Goal: Transaction & Acquisition: Purchase product/service

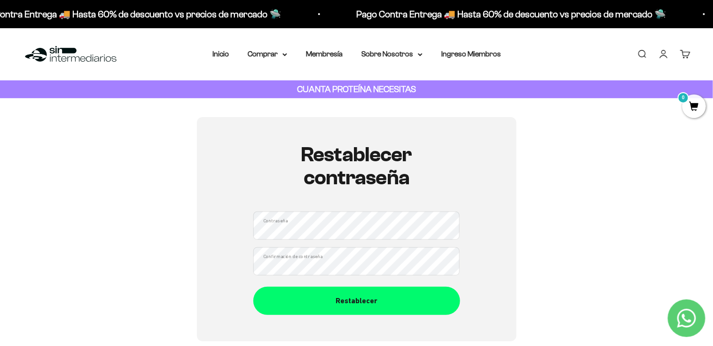
click at [189, 259] on div "Restablecer contraseña Contraseña Confirmación de contraseña Restablecer" at bounding box center [357, 229] width 668 height 224
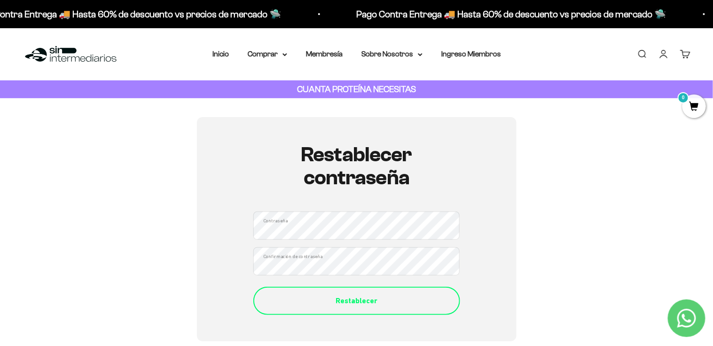
click at [351, 307] on div "Restablecer" at bounding box center [356, 301] width 169 height 12
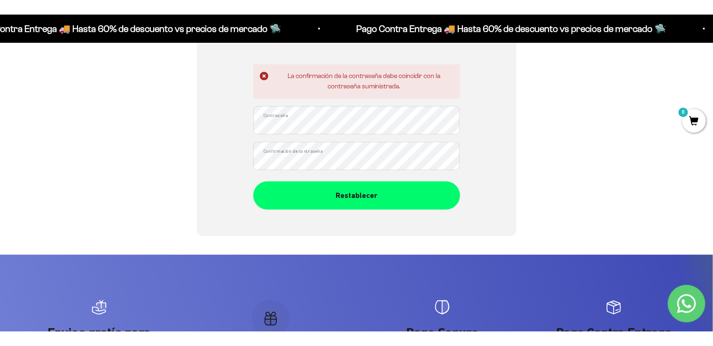
scroll to position [110, 0]
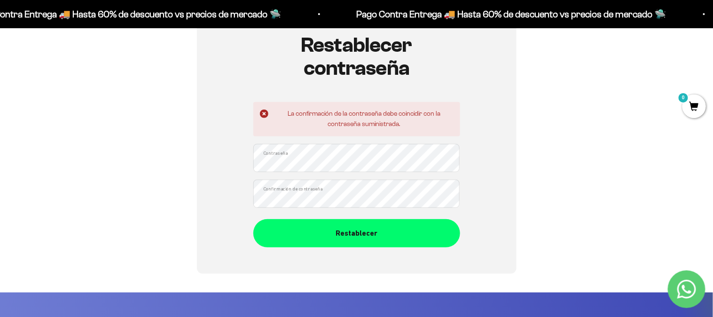
click at [192, 158] on div "Restablecer contraseña La confirmación de la contraseña debe coincidir con la c…" at bounding box center [357, 141] width 668 height 266
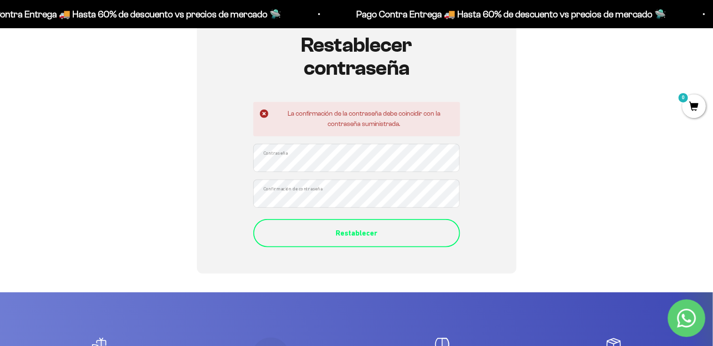
click at [370, 229] on div "Restablecer" at bounding box center [356, 233] width 169 height 12
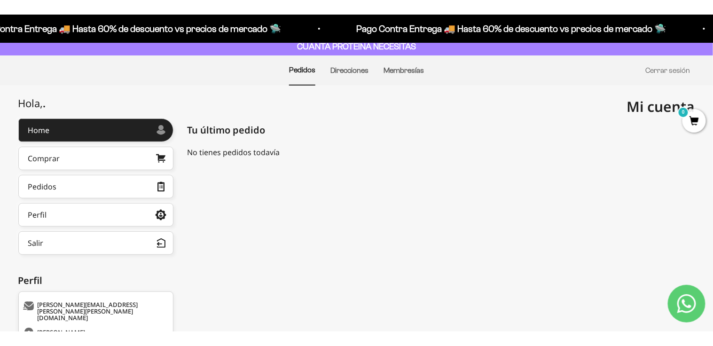
scroll to position [110, 0]
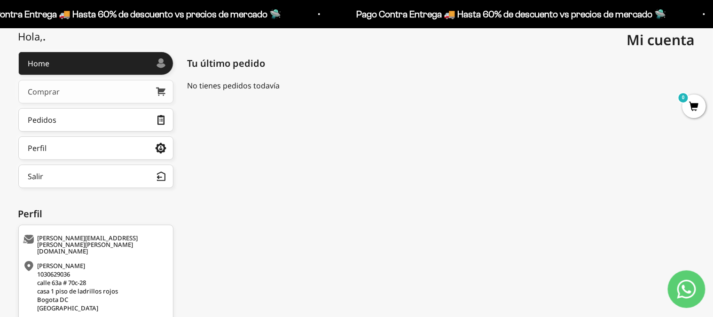
click at [144, 92] on link "Comprar" at bounding box center [95, 92] width 155 height 24
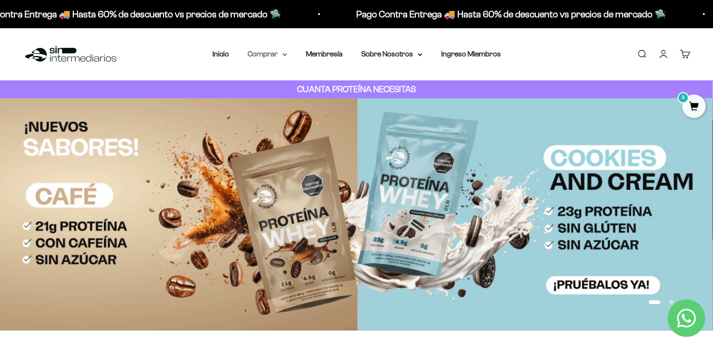
click at [283, 56] on summary "Comprar" at bounding box center [267, 54] width 39 height 12
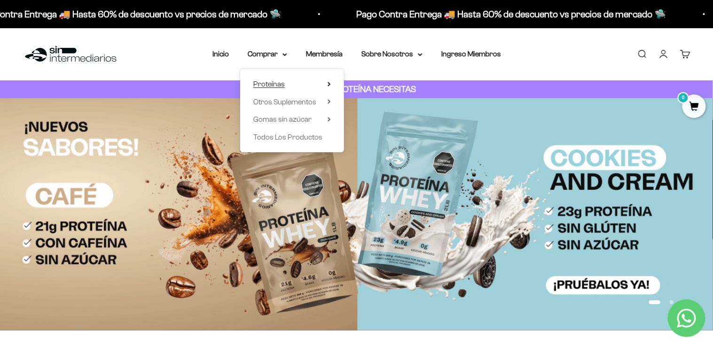
click at [278, 81] on span "Proteínas" at bounding box center [269, 84] width 32 height 8
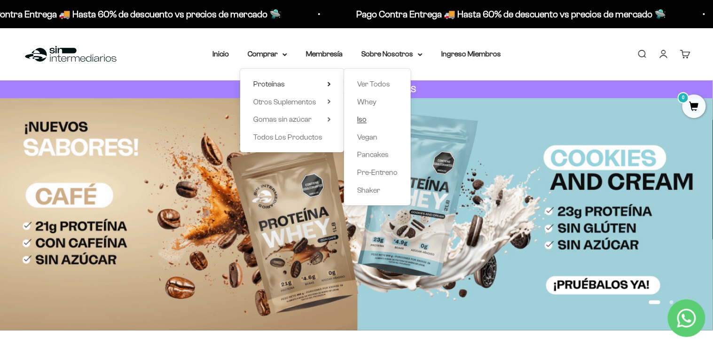
click at [365, 123] on span "Iso" at bounding box center [361, 119] width 9 height 8
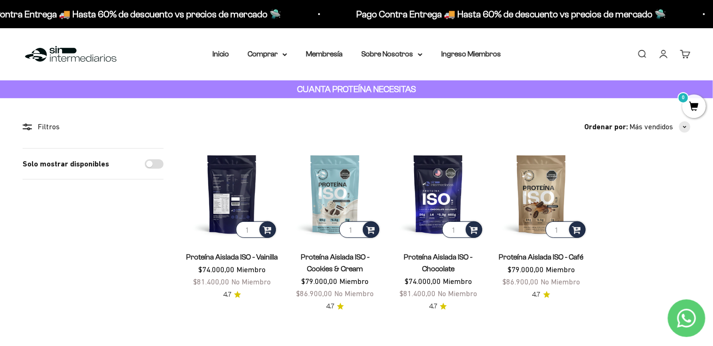
click at [233, 194] on img at bounding box center [232, 194] width 92 height 92
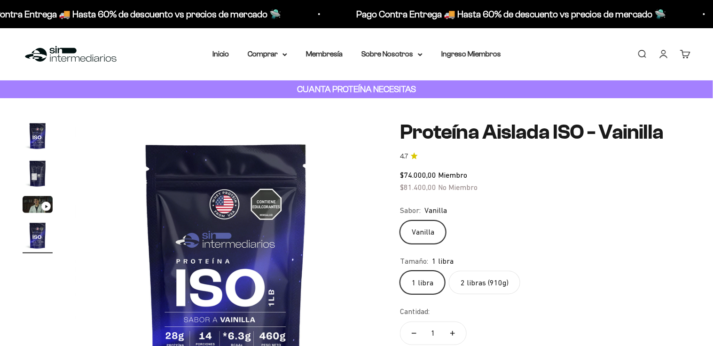
scroll to position [0, 941]
click at [489, 286] on label "2 libras (910g)" at bounding box center [484, 283] width 71 height 24
click at [400, 271] on input "2 libras (910g)" at bounding box center [400, 270] width 0 height 0
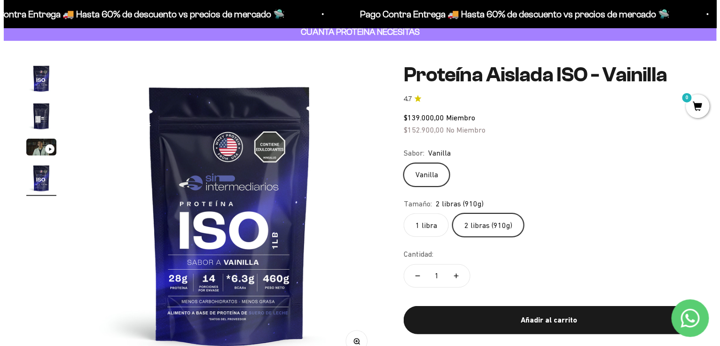
scroll to position [110, 0]
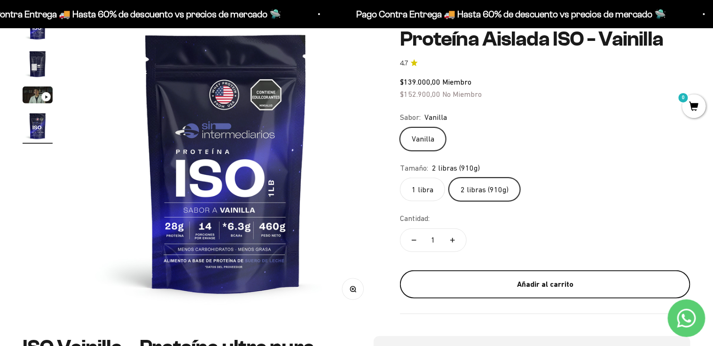
click at [558, 283] on div "Añadir al carrito" at bounding box center [545, 284] width 253 height 12
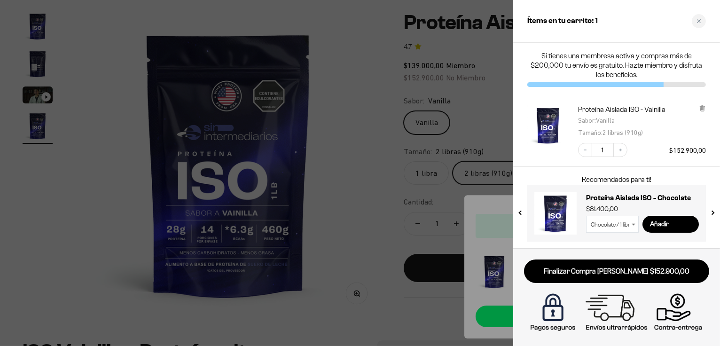
click at [625, 222] on select "Chocolate / 1 libra (460g) Chocolate / 2 libras (910g)" at bounding box center [612, 224] width 53 height 17
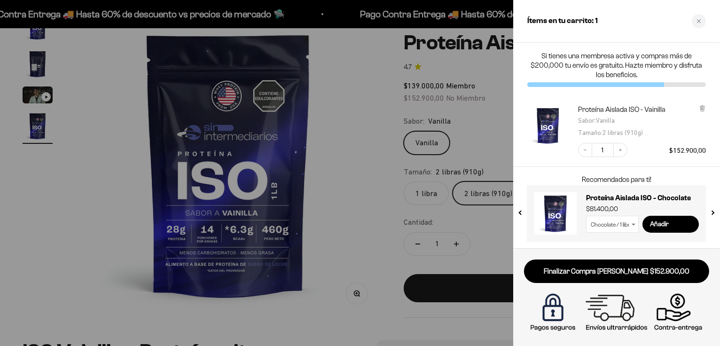
click at [628, 224] on select "Chocolate / 1 libra (460g) Chocolate / 2 libras (910g)" at bounding box center [612, 224] width 53 height 17
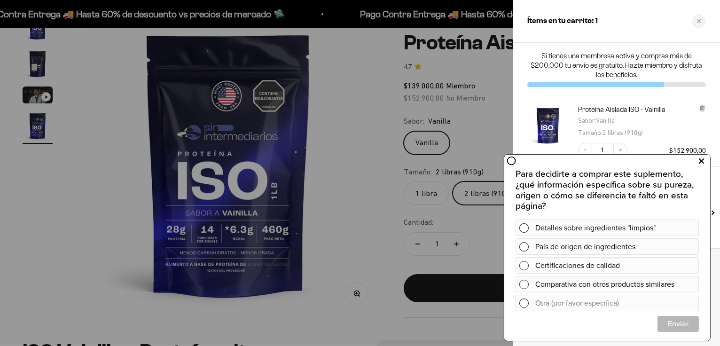
click at [704, 160] on icon at bounding box center [701, 161] width 5 height 12
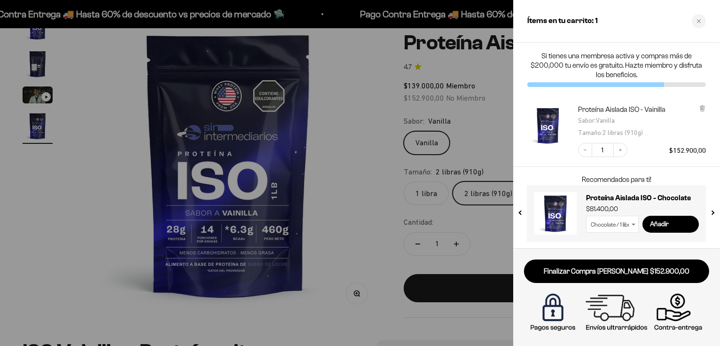
click at [628, 150] on div "Decrease quantity 1 Increase quantity $152.900,00" at bounding box center [637, 146] width 137 height 24
click at [624, 150] on button "Increase quantity" at bounding box center [621, 150] width 14 height 14
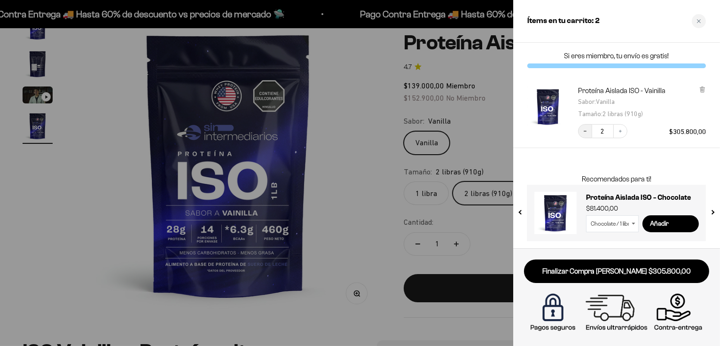
click at [591, 134] on button "Decrease quantity" at bounding box center [585, 131] width 14 height 14
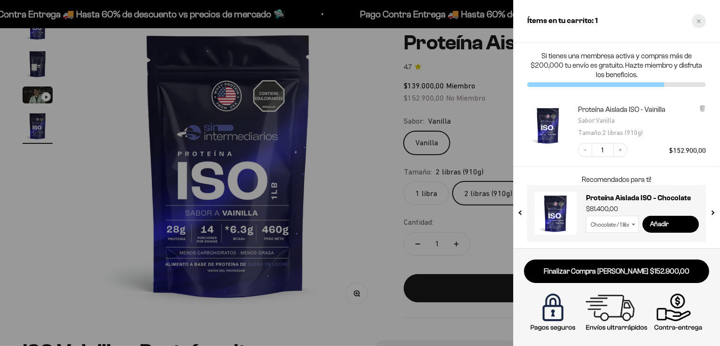
click at [696, 25] on div "Close cart" at bounding box center [699, 21] width 14 height 14
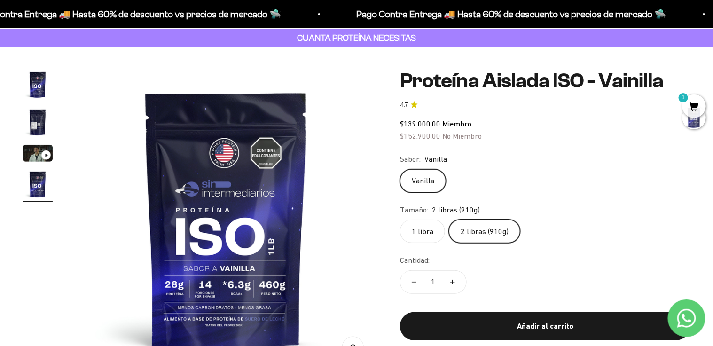
scroll to position [0, 0]
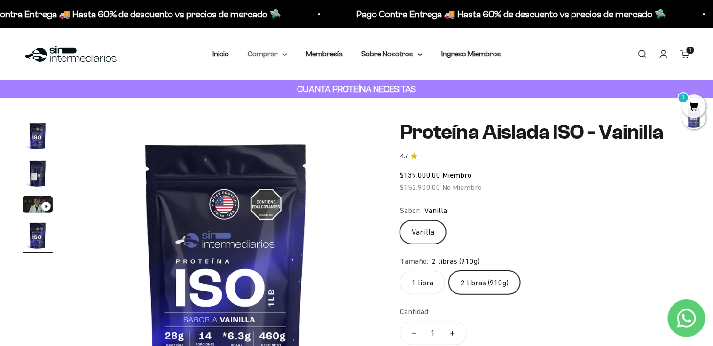
click at [280, 56] on summary "Comprar" at bounding box center [267, 54] width 39 height 12
click at [285, 55] on icon at bounding box center [285, 55] width 4 height 2
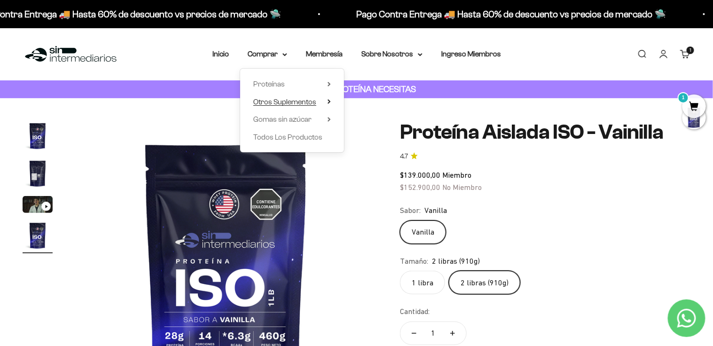
click at [331, 101] on icon at bounding box center [329, 101] width 3 height 5
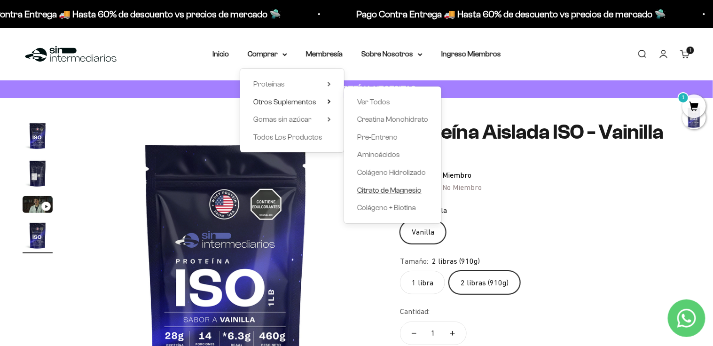
click at [384, 188] on span "Citrato de Magnesio" at bounding box center [389, 190] width 64 height 8
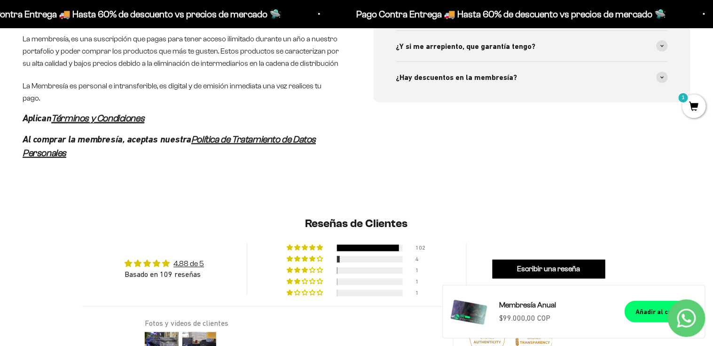
scroll to position [329, 0]
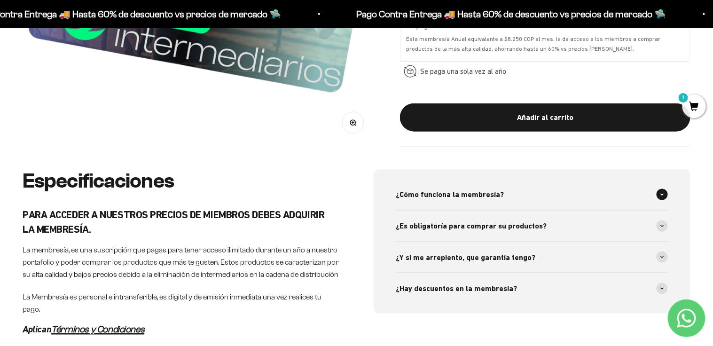
click at [661, 191] on span at bounding box center [662, 194] width 11 height 11
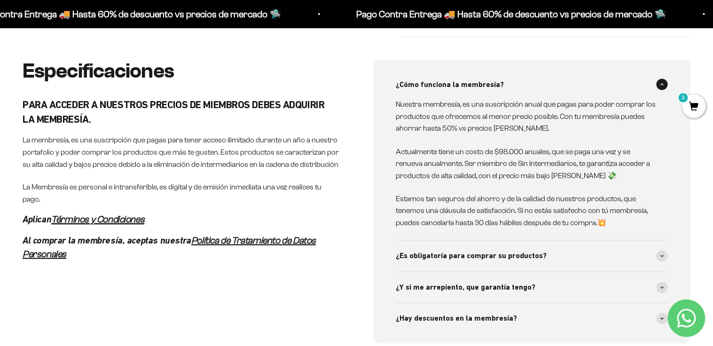
scroll to position [548, 0]
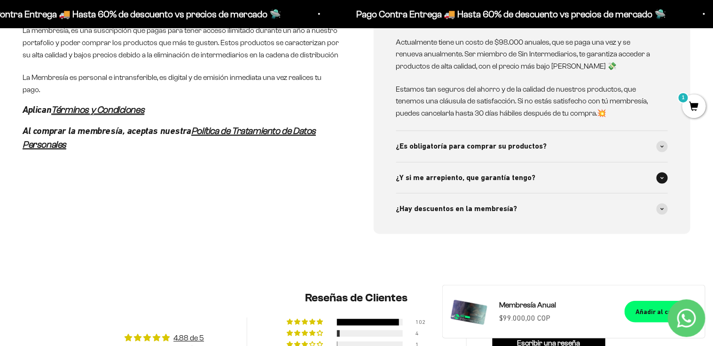
click at [655, 177] on div "¿Y si me arrepiento, que garantía tengo?" at bounding box center [532, 178] width 272 height 31
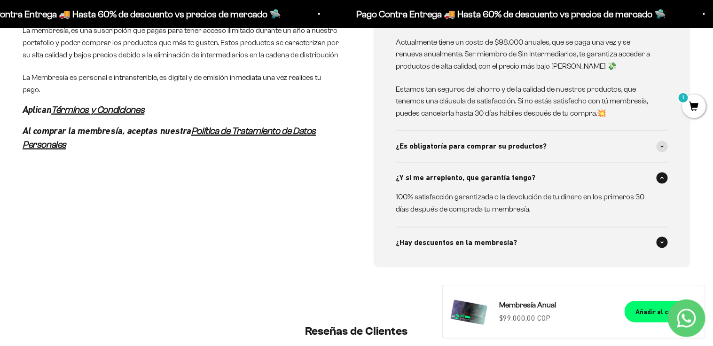
click at [661, 245] on span at bounding box center [662, 242] width 11 height 11
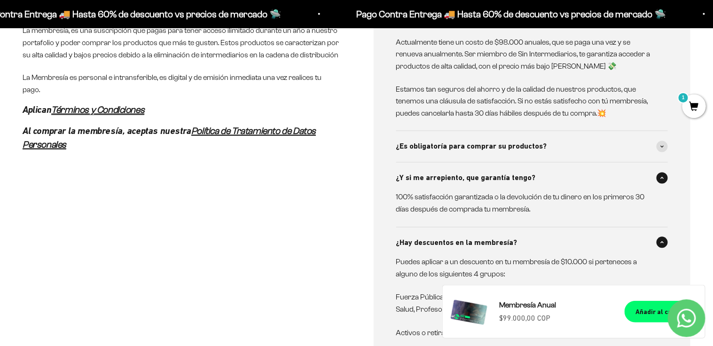
scroll to position [658, 0]
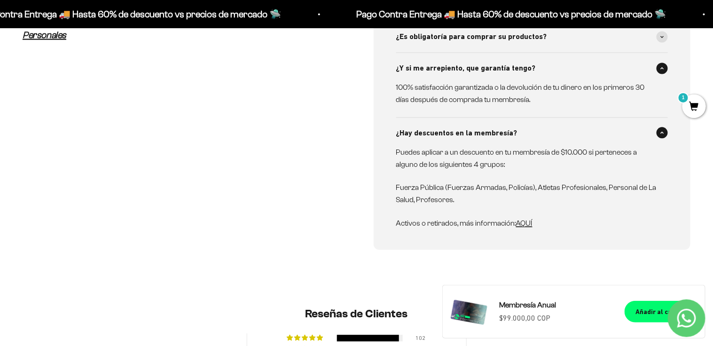
drag, startPoint x: 518, startPoint y: 197, endPoint x: 513, endPoint y: 188, distance: 9.7
drag, startPoint x: 513, startPoint y: 188, endPoint x: 449, endPoint y: 195, distance: 64.3
click at [449, 195] on p "Fuerza Pública (Fuerzas Armadas, Policías), Atletas Profesionales, Personal de …" at bounding box center [526, 194] width 261 height 24
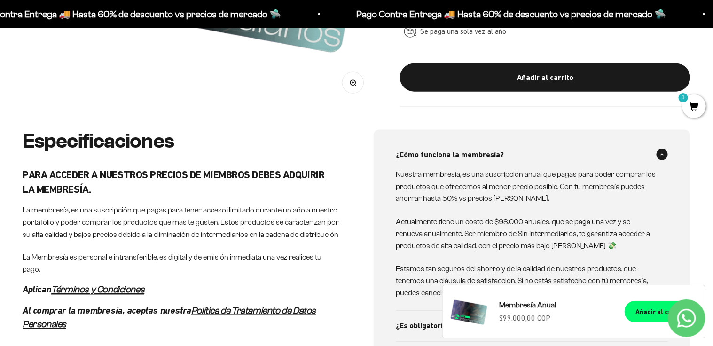
scroll to position [0, 0]
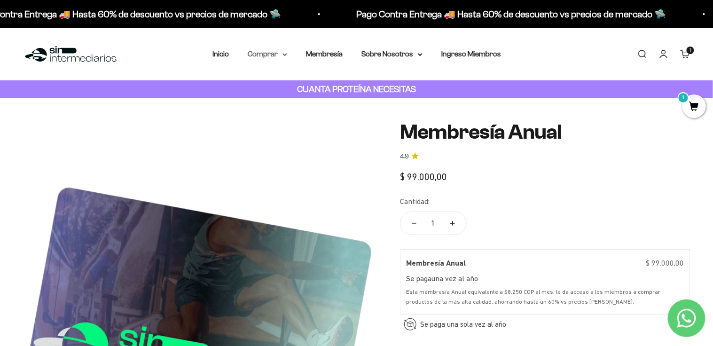
click at [278, 53] on summary "Comprar" at bounding box center [267, 54] width 39 height 12
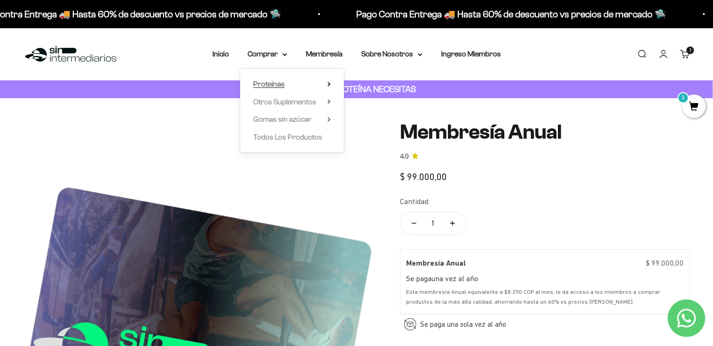
click at [331, 82] on icon at bounding box center [329, 84] width 3 height 5
